Goal: Use online tool/utility: Use online tool/utility

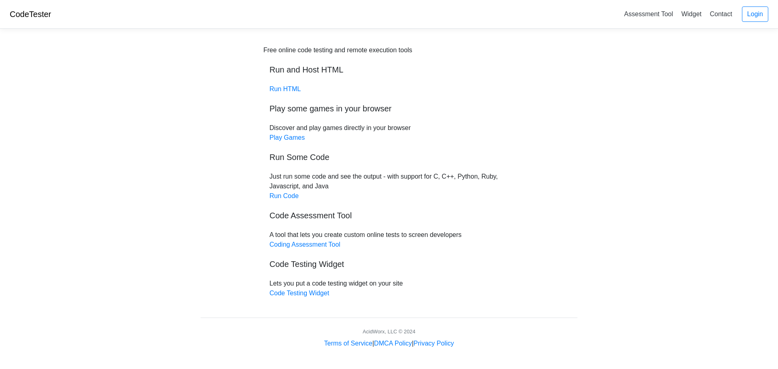
click at [293, 201] on div "Free online code testing and remote execution tools Run and Host HTML Run HTML …" at bounding box center [388, 171] width 251 height 253
click at [292, 196] on link "Run Code" at bounding box center [283, 195] width 29 height 7
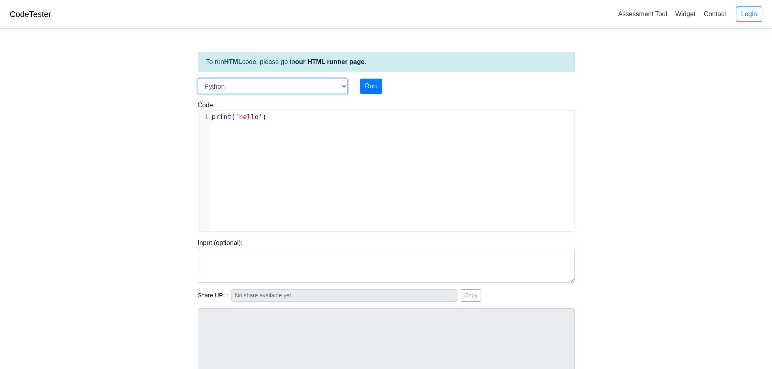
click at [271, 92] on select "C C++ Go Java Javascript Python Ruby" at bounding box center [273, 86] width 150 height 15
select select "c"
click at [198, 79] on select "C C++ Go Java Javascript Python Ruby" at bounding box center [273, 86] width 150 height 15
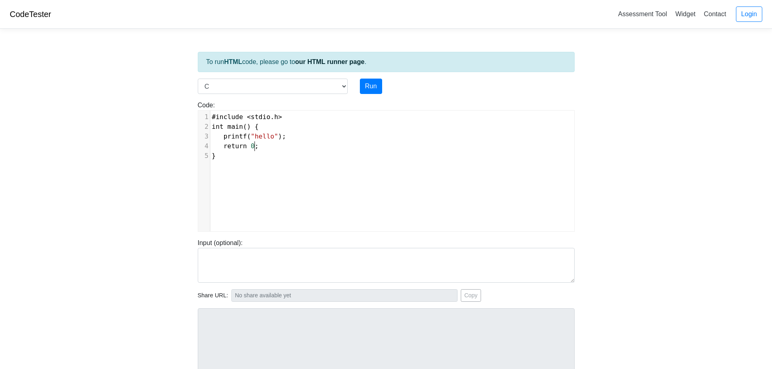
scroll to position [3, 0]
click at [307, 151] on pre "return 0 ;" at bounding box center [395, 146] width 370 height 10
type textarea "#include <stdio.h> int main() { printf("hello"); return 0; }"
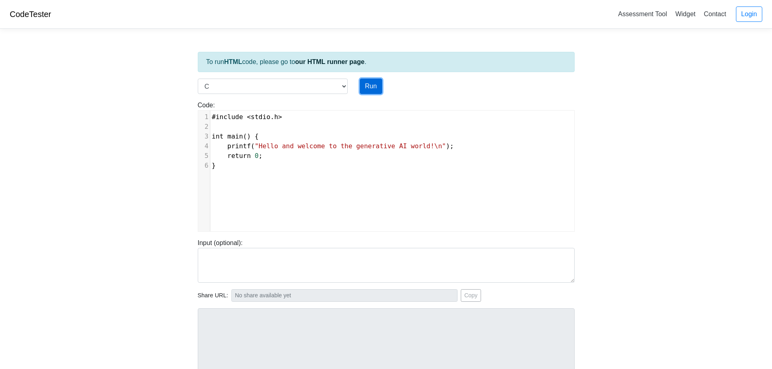
click at [371, 81] on button "Run" at bounding box center [371, 86] width 22 height 15
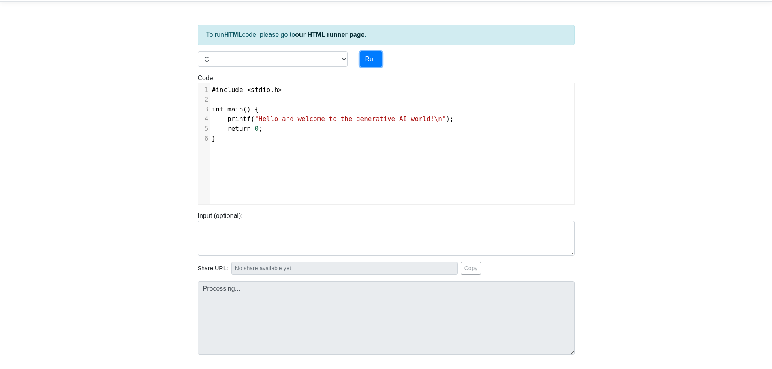
scroll to position [41, 0]
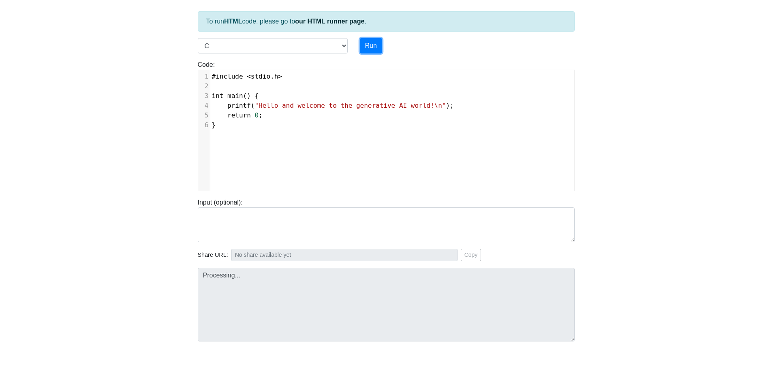
type input "[URL][DOMAIN_NAME]"
type textarea "Stdout: Hello and welcome to the generative AI world!"
